Goal: Task Accomplishment & Management: Use online tool/utility

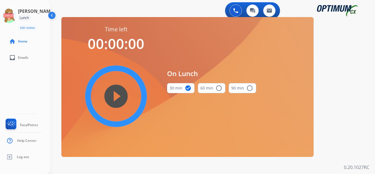
click at [118, 96] on mat-icon "play_circle_filled" at bounding box center [116, 96] width 7 height 7
click at [14, 15] on icon at bounding box center [9, 16] width 18 height 18
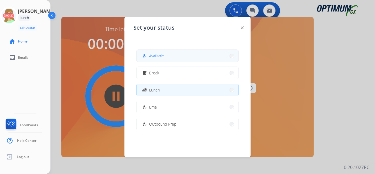
click at [156, 55] on span "Available" at bounding box center [156, 56] width 15 height 6
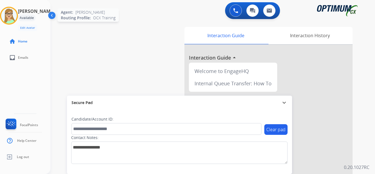
click at [17, 17] on img at bounding box center [9, 16] width 16 height 16
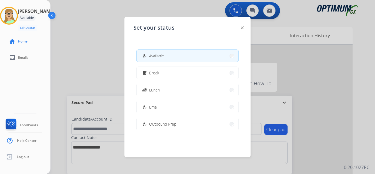
click at [52, 13] on img at bounding box center [52, 16] width 11 height 11
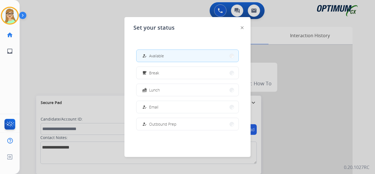
click at [25, 14] on img at bounding box center [24, 16] width 10 height 11
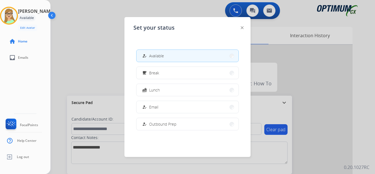
click at [84, 45] on div at bounding box center [187, 87] width 375 height 174
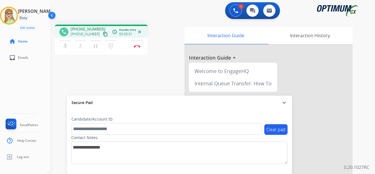
click at [103, 36] on mat-icon "content_copy" at bounding box center [105, 34] width 5 height 5
click at [136, 46] on img at bounding box center [137, 46] width 7 height 3
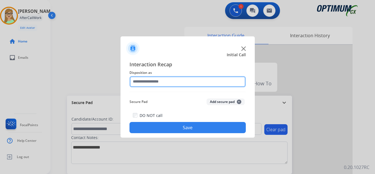
click at [154, 82] on input "text" at bounding box center [187, 81] width 116 height 11
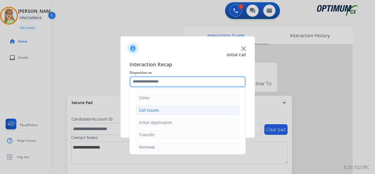
scroll to position [38, 0]
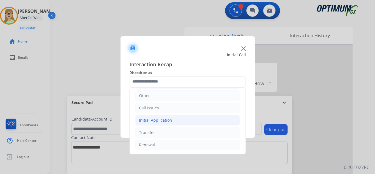
click at [159, 121] on div "Initial Application" at bounding box center [155, 121] width 33 height 6
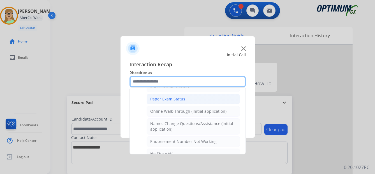
scroll to position [122, 0]
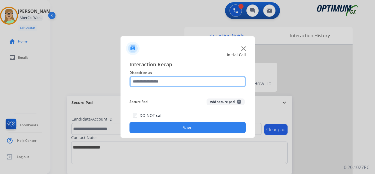
click at [142, 83] on input "text" at bounding box center [187, 81] width 116 height 11
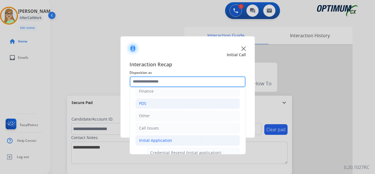
scroll to position [28, 0]
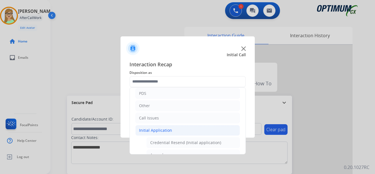
click at [162, 130] on div "Initial Application" at bounding box center [155, 131] width 33 height 6
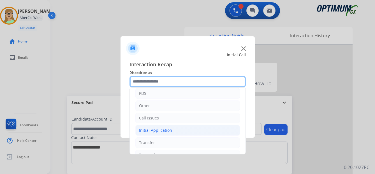
scroll to position [38, 0]
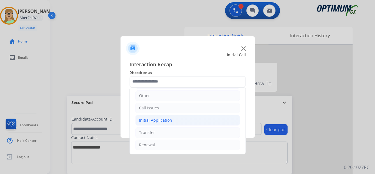
click at [159, 122] on div "Initial Application" at bounding box center [155, 121] width 33 height 6
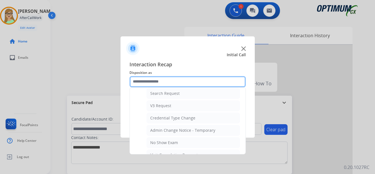
scroll to position [234, 0]
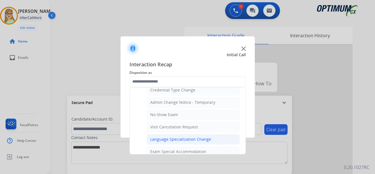
click at [173, 137] on div "Language Specialization Change" at bounding box center [180, 140] width 61 height 6
type input "**********"
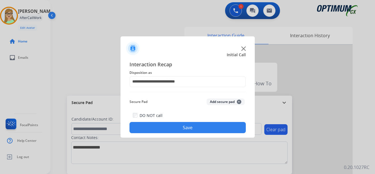
click at [172, 128] on button "Save" at bounding box center [187, 127] width 116 height 11
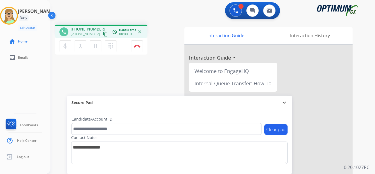
click at [103, 34] on mat-icon "content_copy" at bounding box center [105, 34] width 5 height 5
click at [136, 46] on img at bounding box center [137, 46] width 7 height 3
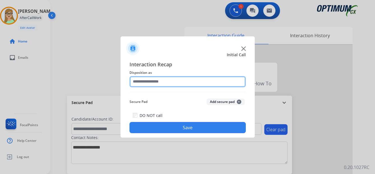
click at [151, 80] on input "text" at bounding box center [187, 81] width 116 height 11
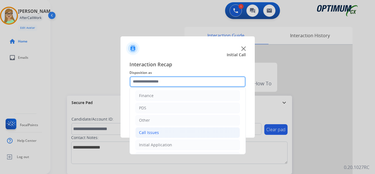
scroll to position [38, 0]
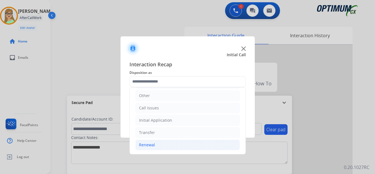
click at [149, 145] on div "Renewal" at bounding box center [147, 145] width 16 height 6
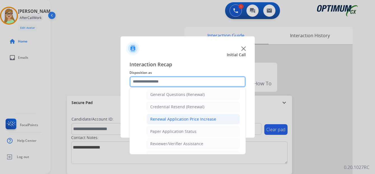
scroll to position [178, 0]
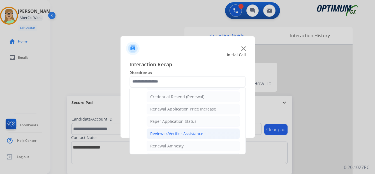
click at [170, 134] on div "Reviewer/Verifier Assistance" at bounding box center [176, 134] width 53 height 6
type input "**********"
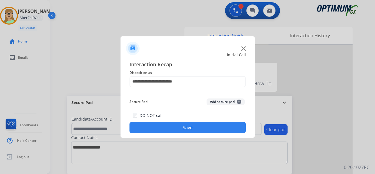
click at [166, 128] on button "Save" at bounding box center [187, 127] width 116 height 11
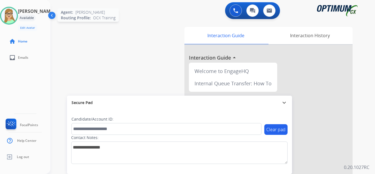
click at [17, 17] on img at bounding box center [9, 16] width 16 height 16
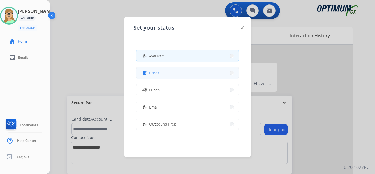
click at [156, 74] on span "Break" at bounding box center [154, 73] width 10 height 6
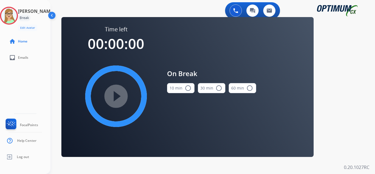
click at [185, 87] on mat-icon "radio_button_unchecked" at bounding box center [187, 88] width 7 height 7
click at [116, 93] on mat-icon "play_circle_filled" at bounding box center [116, 96] width 7 height 7
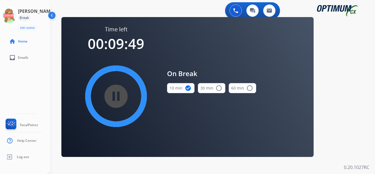
click at [139, 114] on div "pause_circle_filled" at bounding box center [116, 96] width 84 height 84
drag, startPoint x: 202, startPoint y: 106, endPoint x: 210, endPoint y: 104, distance: 8.1
click at [210, 104] on div "On Break 10 min check_circle 30 min radio_button_unchecked 60 min radio_button_…" at bounding box center [211, 83] width 89 height 116
click at [15, 14] on icon at bounding box center [9, 16] width 18 height 18
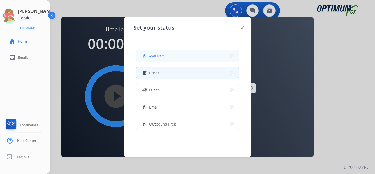
click at [158, 57] on span "Available" at bounding box center [156, 56] width 15 height 6
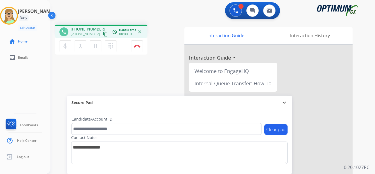
click at [103, 35] on mat-icon "content_copy" at bounding box center [105, 34] width 5 height 5
click at [136, 45] on img at bounding box center [137, 46] width 7 height 3
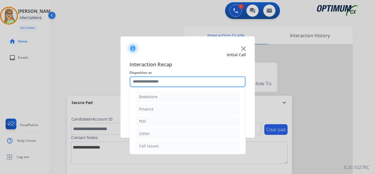
click at [149, 82] on input "text" at bounding box center [187, 81] width 116 height 11
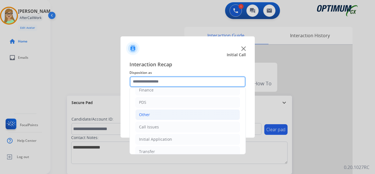
scroll to position [38, 0]
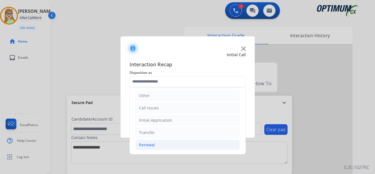
click at [149, 146] on div "Renewal" at bounding box center [147, 145] width 16 height 6
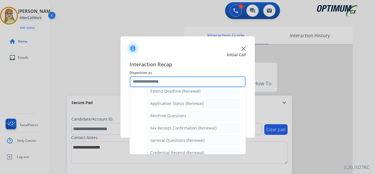
scroll to position [150, 0]
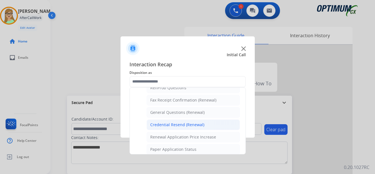
click at [181, 125] on div "Credential Resend (Renewal)" at bounding box center [177, 125] width 54 height 6
type input "**********"
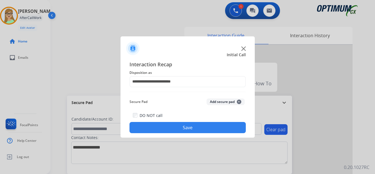
click at [172, 130] on button "Save" at bounding box center [187, 127] width 116 height 11
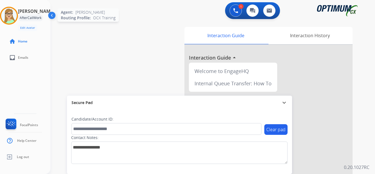
click at [10, 15] on img at bounding box center [9, 16] width 16 height 16
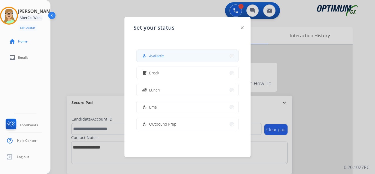
click at [154, 55] on span "Available" at bounding box center [156, 56] width 15 height 6
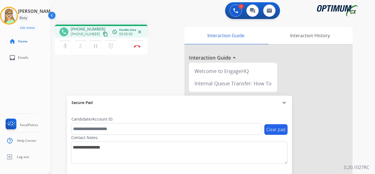
click at [103, 35] on mat-icon "content_copy" at bounding box center [105, 34] width 5 height 5
click at [138, 46] on img at bounding box center [137, 46] width 7 height 3
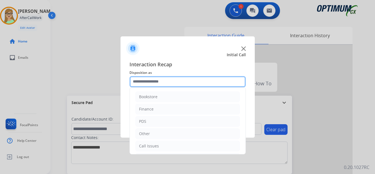
click at [150, 82] on input "text" at bounding box center [187, 81] width 116 height 11
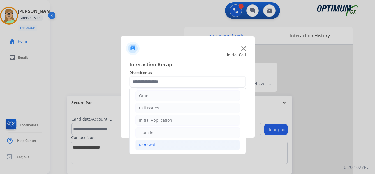
click at [153, 146] on div "Renewal" at bounding box center [147, 145] width 16 height 6
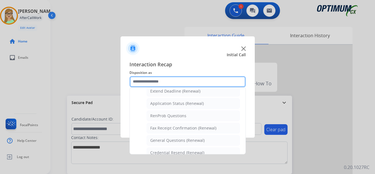
scroll to position [150, 0]
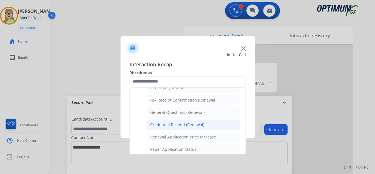
click at [183, 125] on div "Credential Resend (Renewal)" at bounding box center [177, 125] width 54 height 6
type input "**********"
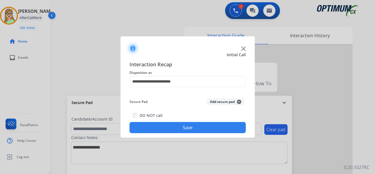
click at [179, 128] on button "Save" at bounding box center [187, 127] width 116 height 11
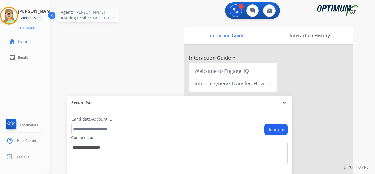
click at [14, 15] on img at bounding box center [9, 16] width 16 height 16
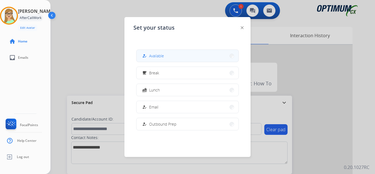
click at [153, 54] on span "Available" at bounding box center [156, 56] width 15 height 6
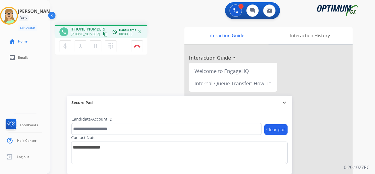
click at [103, 35] on mat-icon "content_copy" at bounding box center [105, 34] width 5 height 5
click at [137, 46] on img at bounding box center [137, 46] width 7 height 3
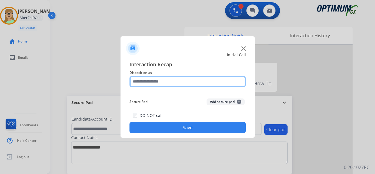
click at [157, 81] on input "text" at bounding box center [187, 81] width 116 height 11
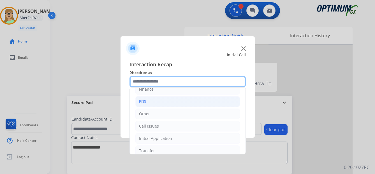
scroll to position [38, 0]
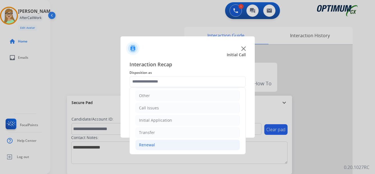
click at [149, 146] on div "Renewal" at bounding box center [147, 145] width 16 height 6
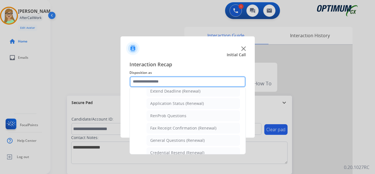
scroll to position [150, 0]
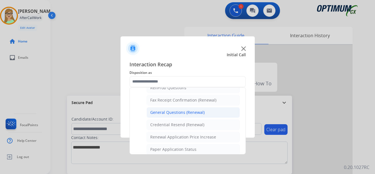
click at [175, 112] on div "General Questions (Renewal)" at bounding box center [177, 113] width 54 height 6
type input "**********"
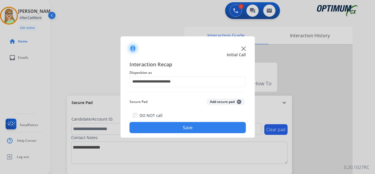
click at [174, 130] on button "Save" at bounding box center [187, 127] width 116 height 11
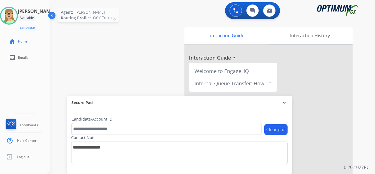
click at [17, 17] on img at bounding box center [9, 16] width 16 height 16
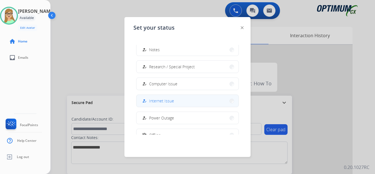
scroll to position [140, 0]
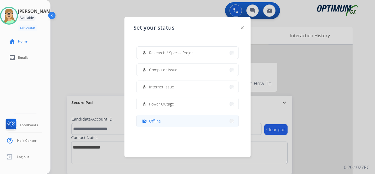
click at [152, 121] on span "Offline" at bounding box center [155, 121] width 12 height 6
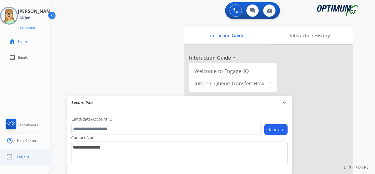
drag, startPoint x: 24, startPoint y: 157, endPoint x: 1, endPoint y: 163, distance: 24.0
click at [24, 157] on span "Log out" at bounding box center [23, 157] width 12 height 4
